Goal: Information Seeking & Learning: Learn about a topic

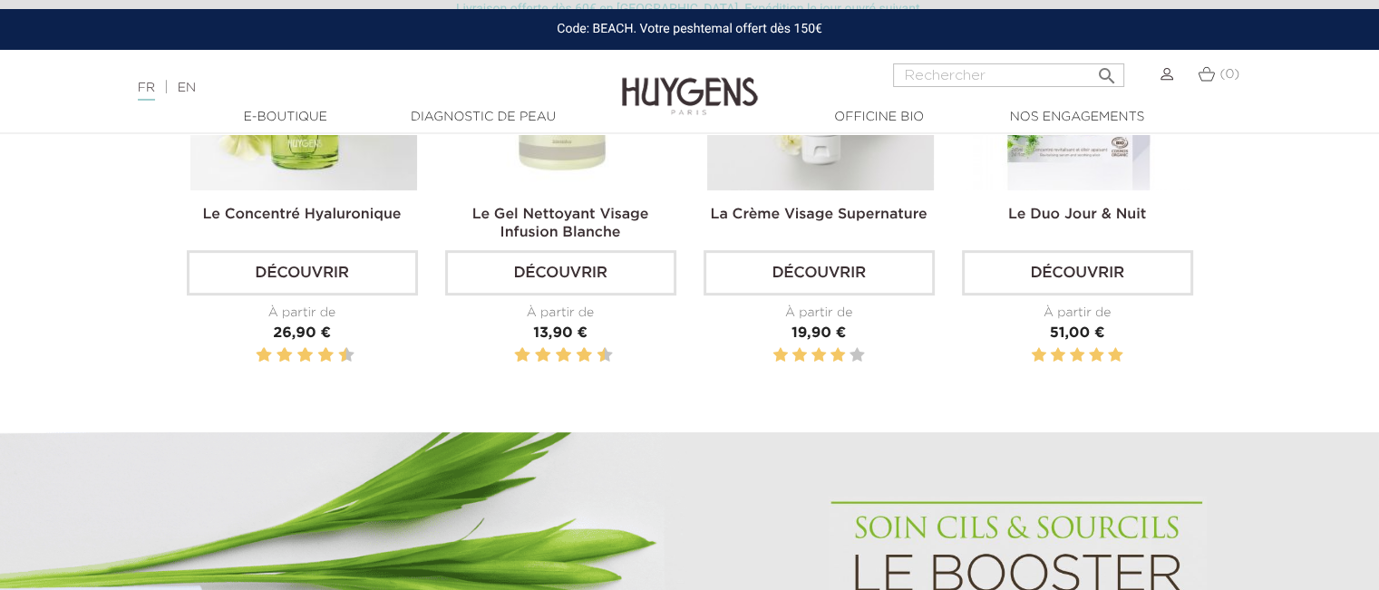
scroll to position [544, 0]
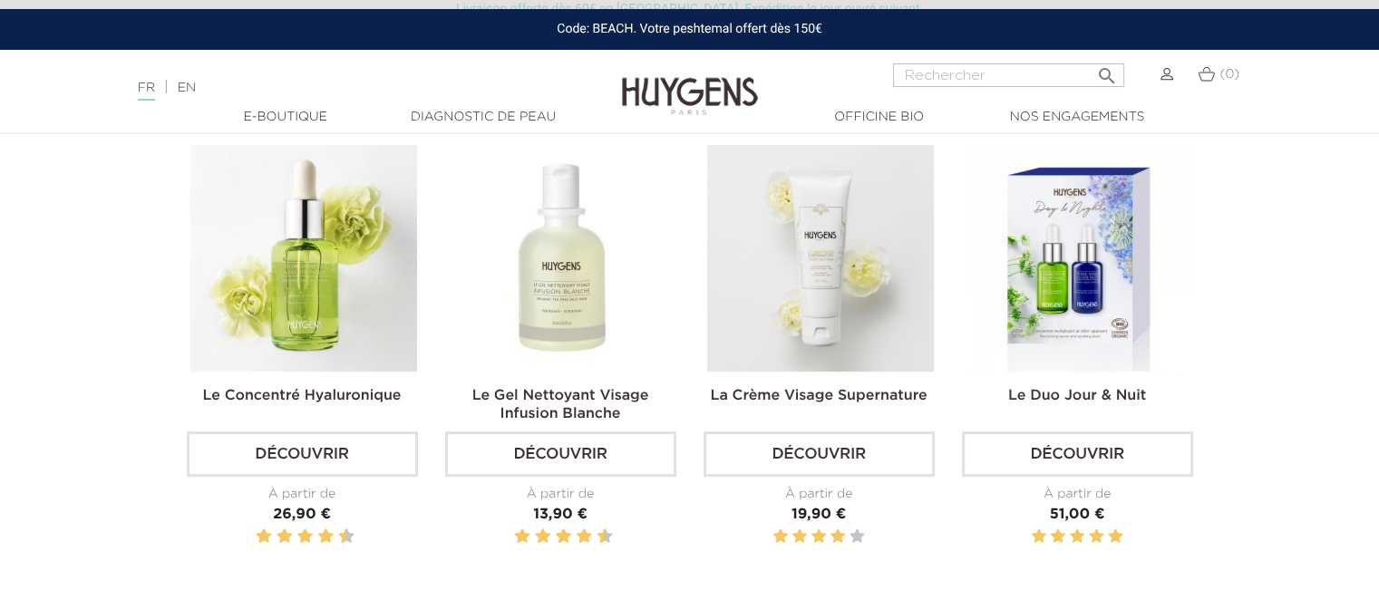
click at [317, 448] on link "Découvrir" at bounding box center [302, 454] width 231 height 45
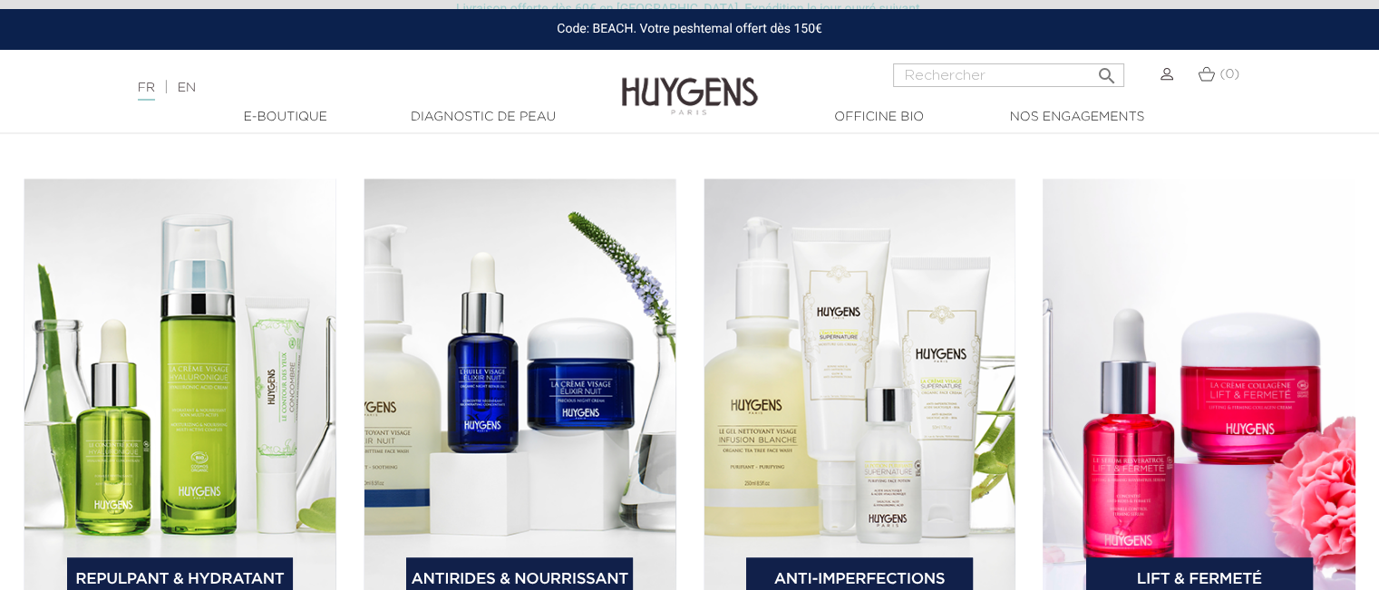
scroll to position [2811, 0]
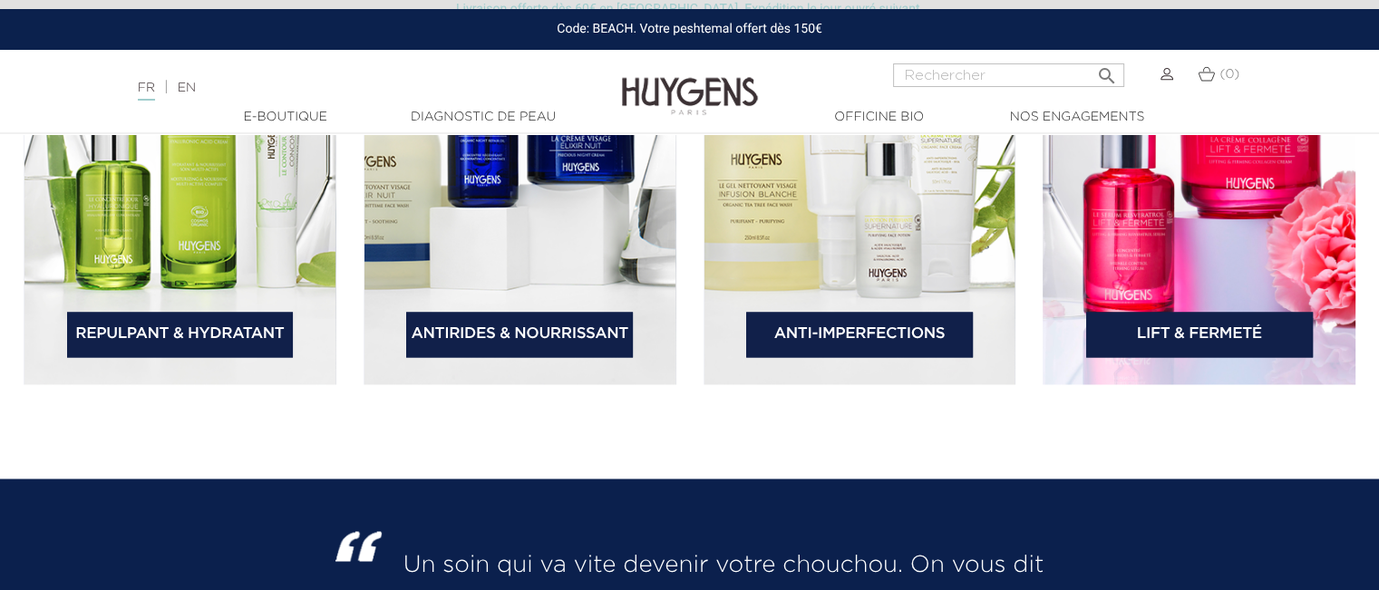
click at [1190, 337] on link "Lift & Fermeté" at bounding box center [1199, 334] width 227 height 45
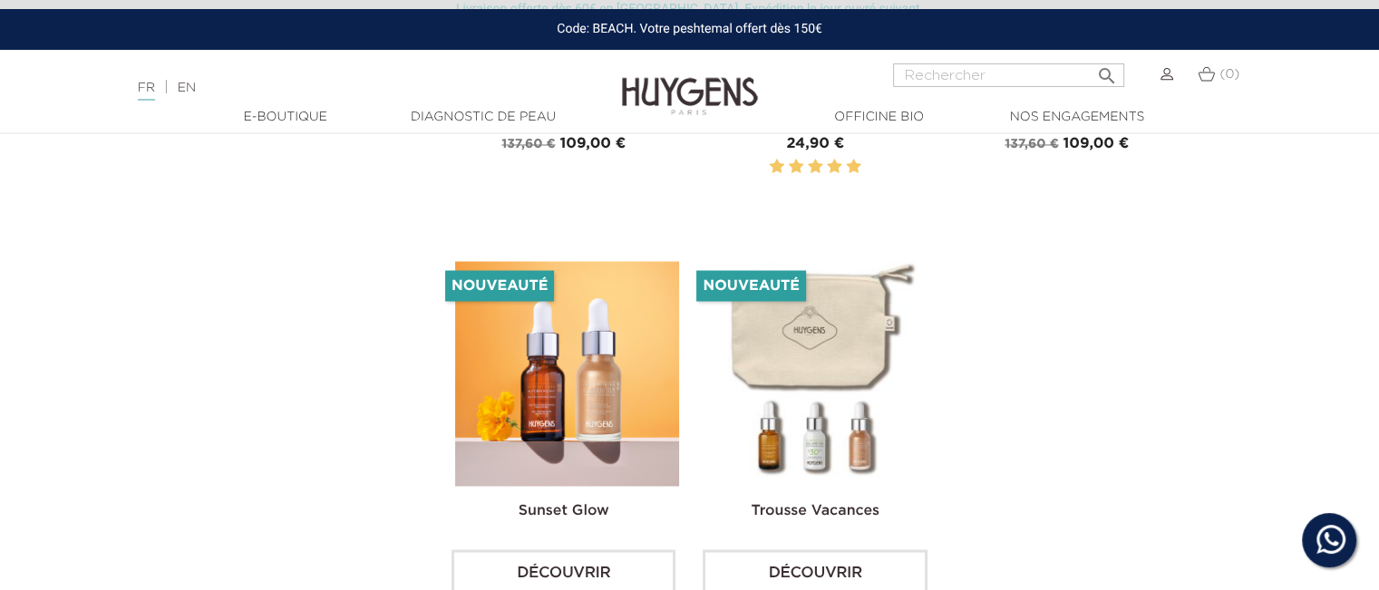
scroll to position [3446, 0]
